Goal: Find specific page/section: Find specific page/section

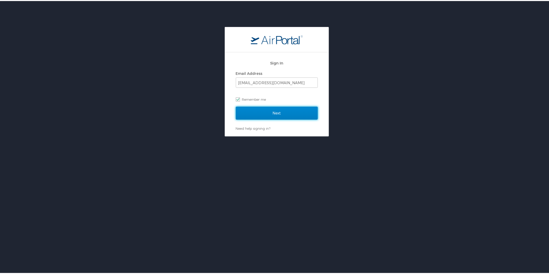
click at [279, 115] on input "Next" at bounding box center [277, 112] width 82 height 13
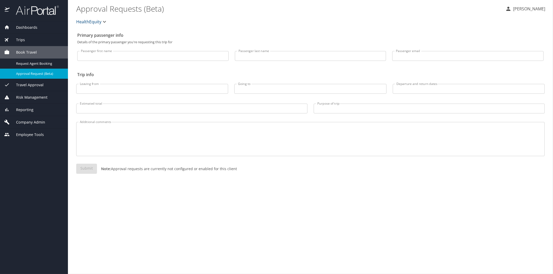
click at [30, 108] on span "Reporting" at bounding box center [22, 110] width 24 height 6
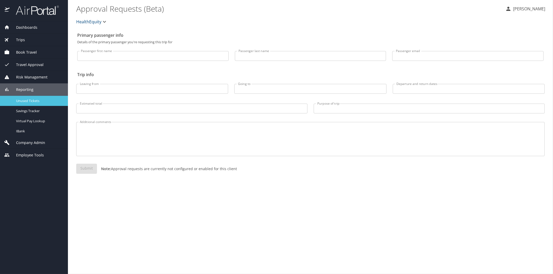
click at [32, 101] on span "Unused Tickets" at bounding box center [39, 101] width 46 height 5
